Goal: Find specific page/section: Find specific page/section

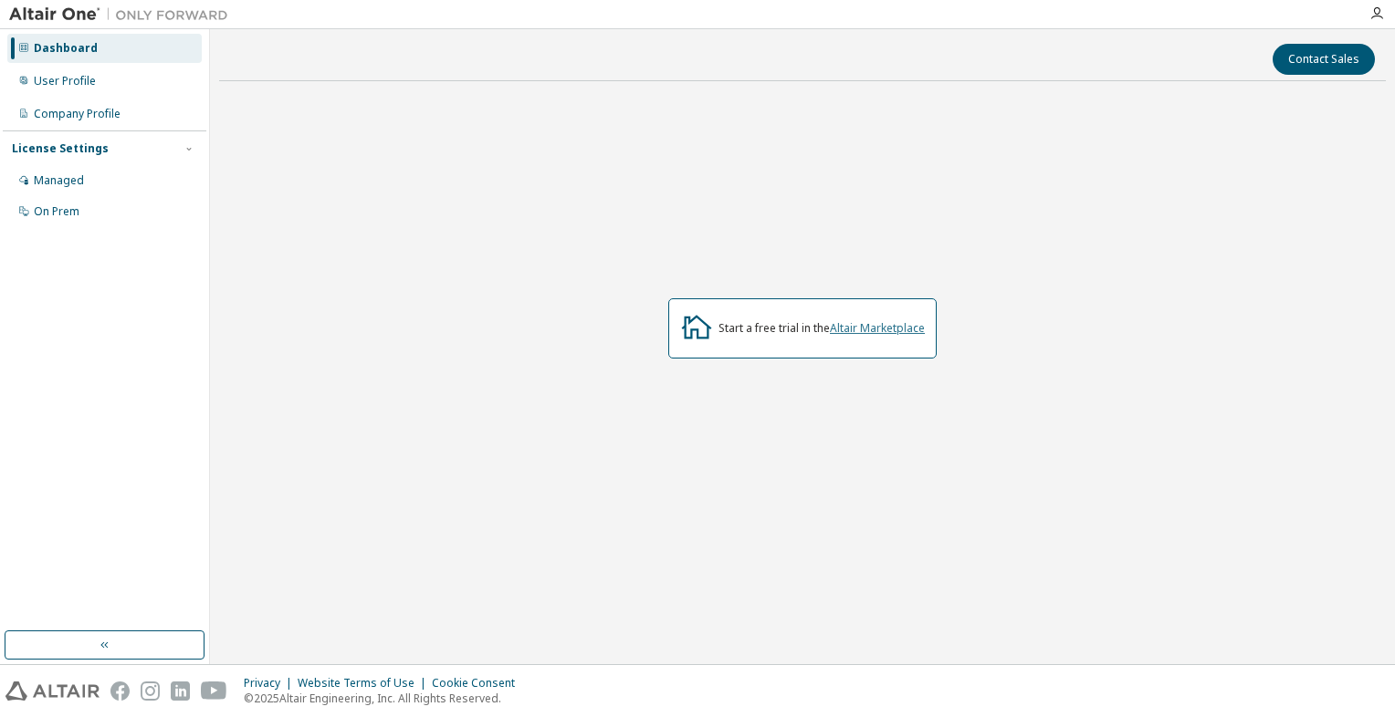
click at [881, 332] on link "Altair Marketplace" at bounding box center [877, 328] width 95 height 16
